Goal: Check status: Check status

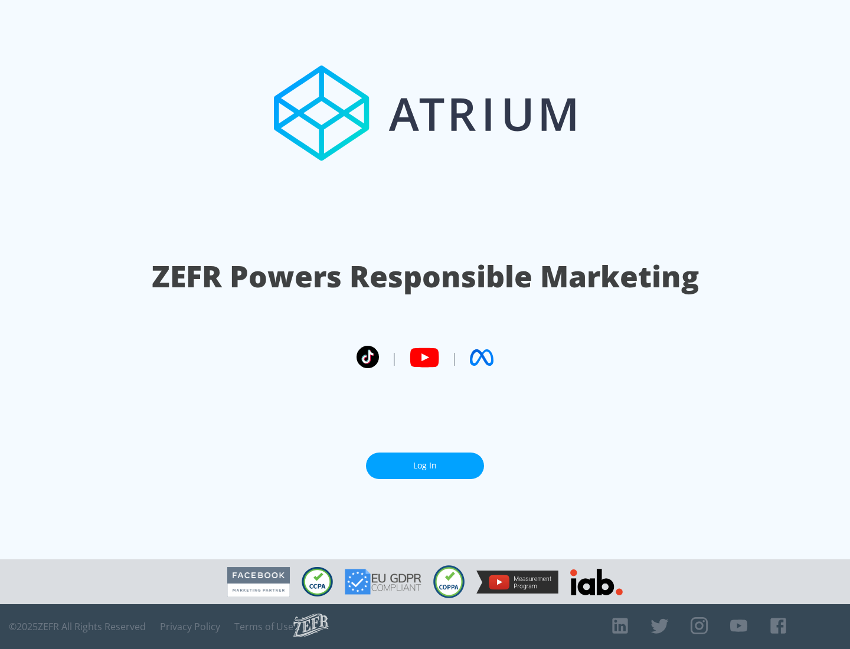
click at [425, 466] on link "Log In" at bounding box center [425, 466] width 118 height 27
